Goal: Task Accomplishment & Management: Use online tool/utility

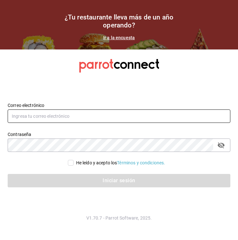
click at [65, 119] on input "text" at bounding box center [119, 115] width 223 height 13
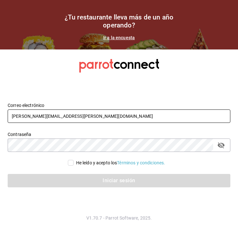
type input "[PERSON_NAME][EMAIL_ADDRESS][PERSON_NAME][DOMAIN_NAME]"
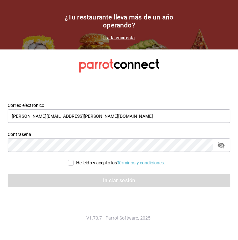
click at [222, 142] on icon "passwordField" at bounding box center [222, 145] width 8 height 8
click at [195, 163] on div "He leído y acepto los Términos y condiciones." at bounding box center [119, 162] width 223 height 7
click at [71, 164] on input "He leído y acepto los Términos y condiciones." at bounding box center [71, 163] width 6 height 6
checkbox input "true"
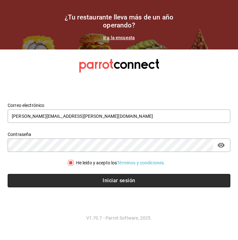
click at [87, 177] on button "Iniciar sesión" at bounding box center [119, 180] width 223 height 13
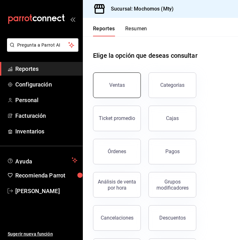
click at [118, 82] on button "Ventas" at bounding box center [117, 85] width 48 height 26
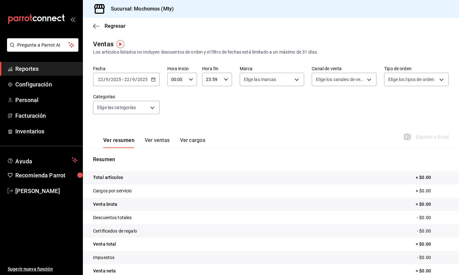
click at [153, 79] on icon "button" at bounding box center [153, 79] width 4 height 4
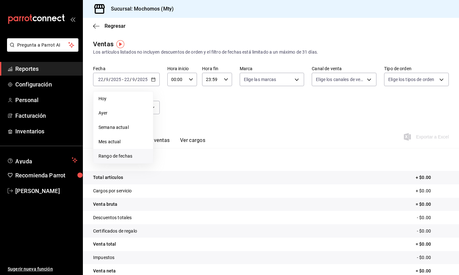
click at [117, 158] on span "Rango de fechas" at bounding box center [123, 156] width 49 height 7
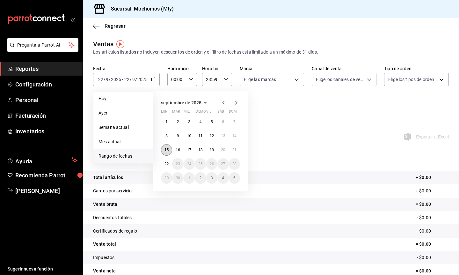
click at [166, 152] on abbr "15" at bounding box center [167, 150] width 4 height 4
click at [167, 165] on abbr "22" at bounding box center [167, 164] width 4 height 4
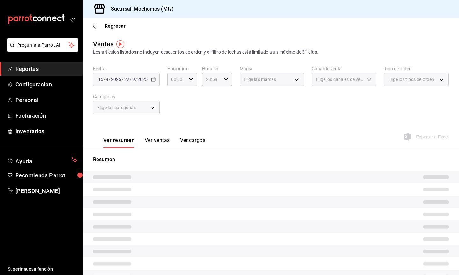
click at [193, 79] on icon "button" at bounding box center [191, 79] width 4 height 4
click at [174, 110] on span "05" at bounding box center [174, 107] width 5 height 5
type input "05:00"
click at [223, 80] on div at bounding box center [229, 137] width 459 height 275
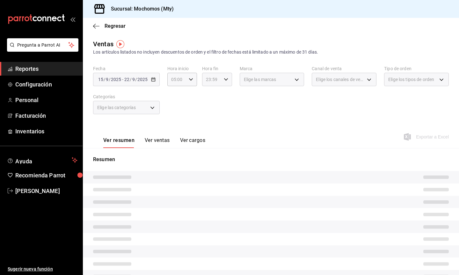
click at [225, 80] on icon "button" at bounding box center [226, 79] width 4 height 4
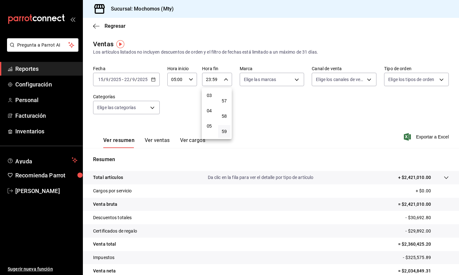
scroll to position [64, 0]
click at [210, 108] on span "05" at bounding box center [209, 108] width 5 height 5
click at [227, 97] on button "00" at bounding box center [224, 95] width 12 height 13
type input "05:00"
click at [238, 111] on div at bounding box center [229, 137] width 459 height 275
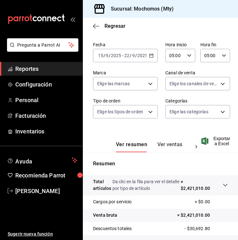
scroll to position [107, 0]
